Goal: Information Seeking & Learning: Learn about a topic

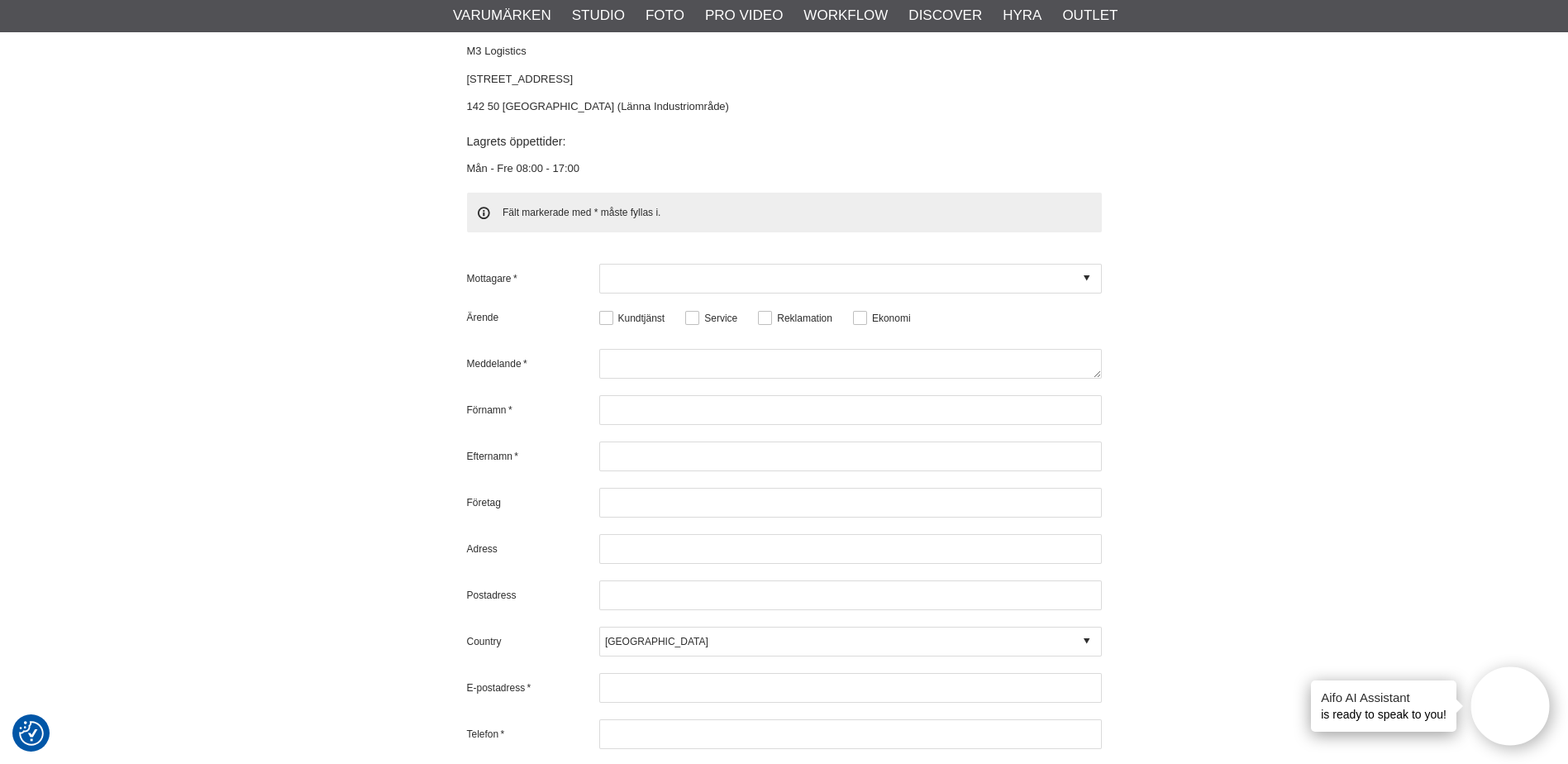
scroll to position [4711, 0]
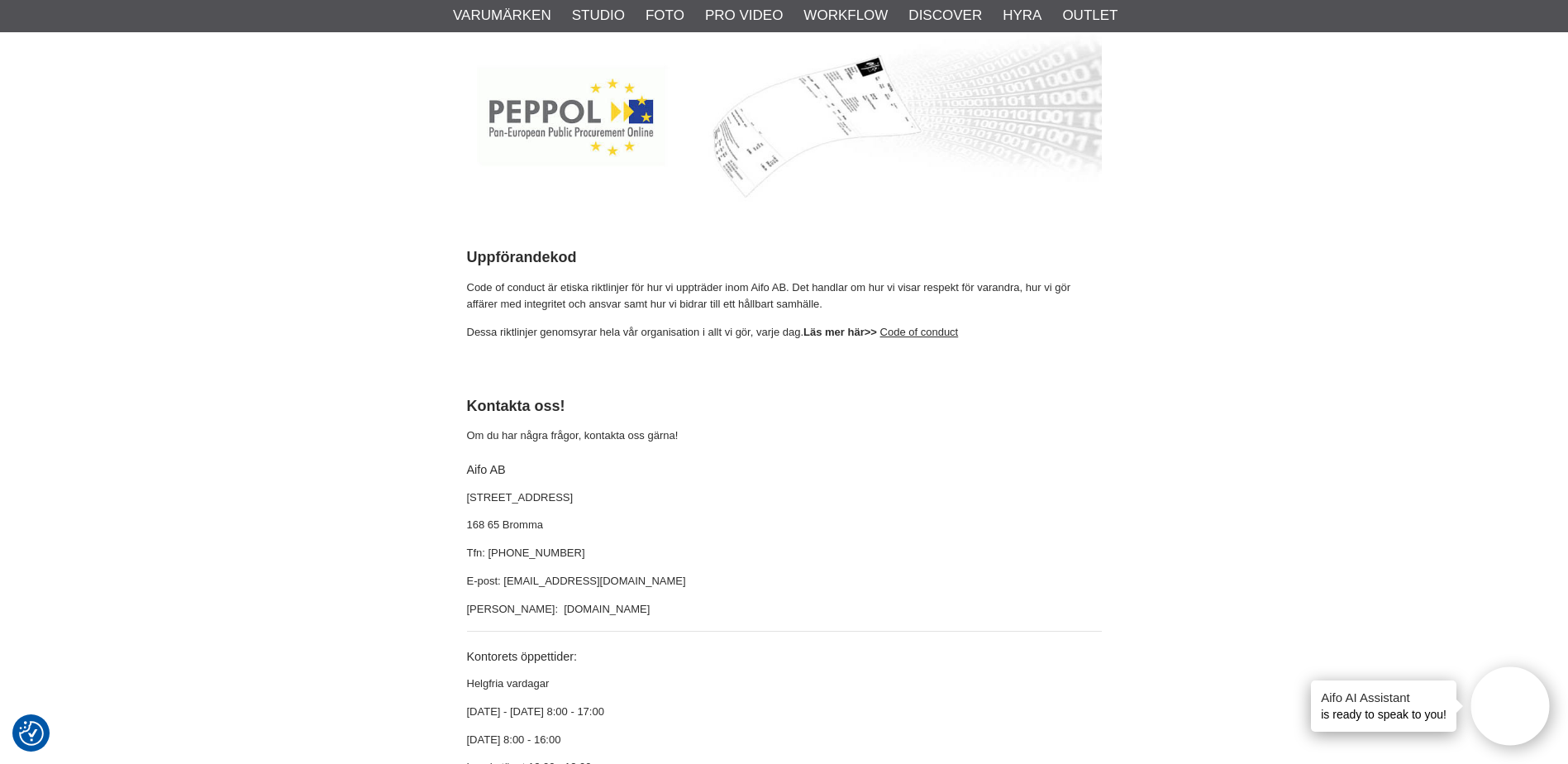
scroll to position [4298, 0]
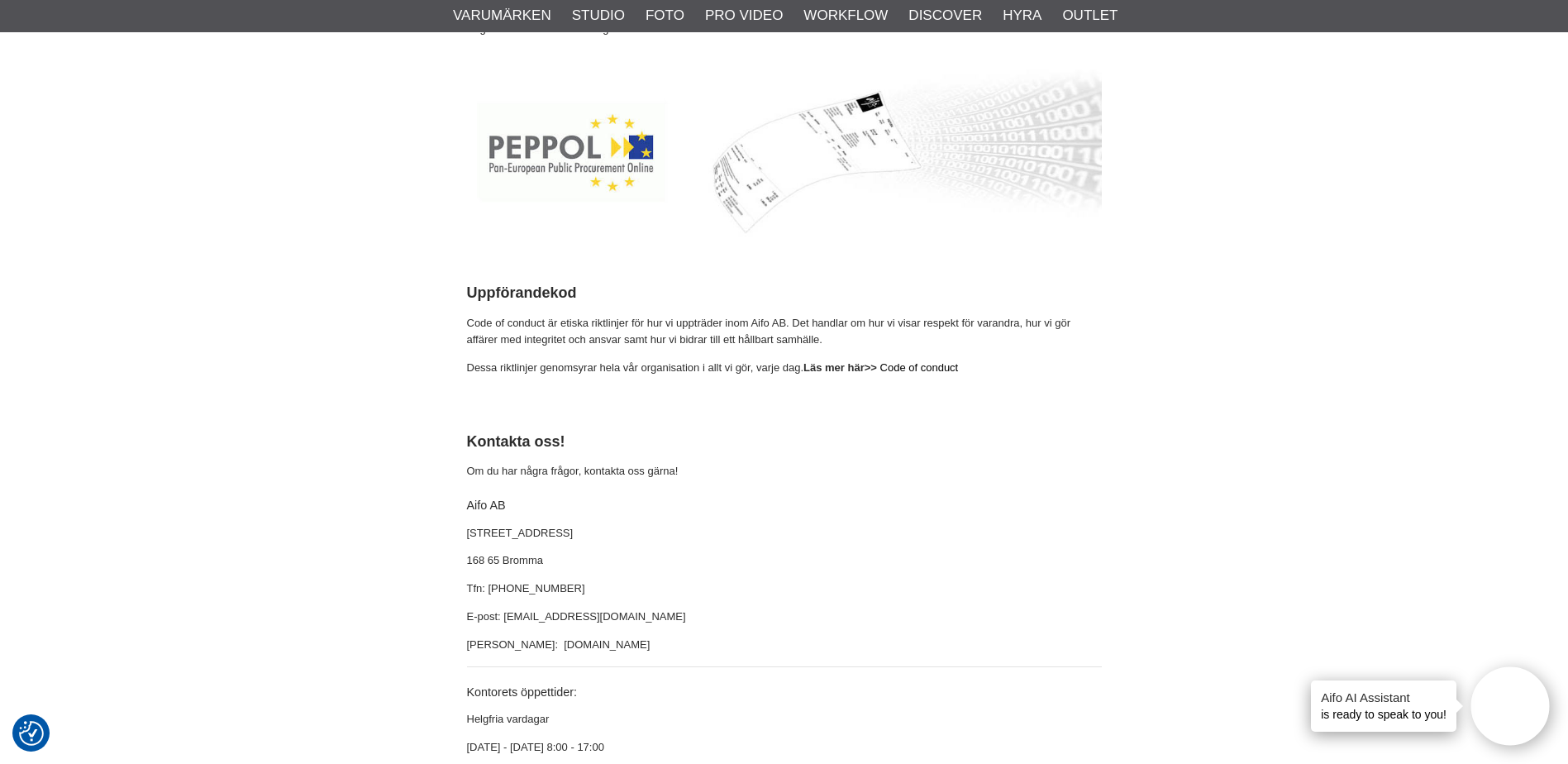
click at [922, 361] on link "Code of conduct" at bounding box center [919, 367] width 79 height 12
